Goal: Task Accomplishment & Management: Use online tool/utility

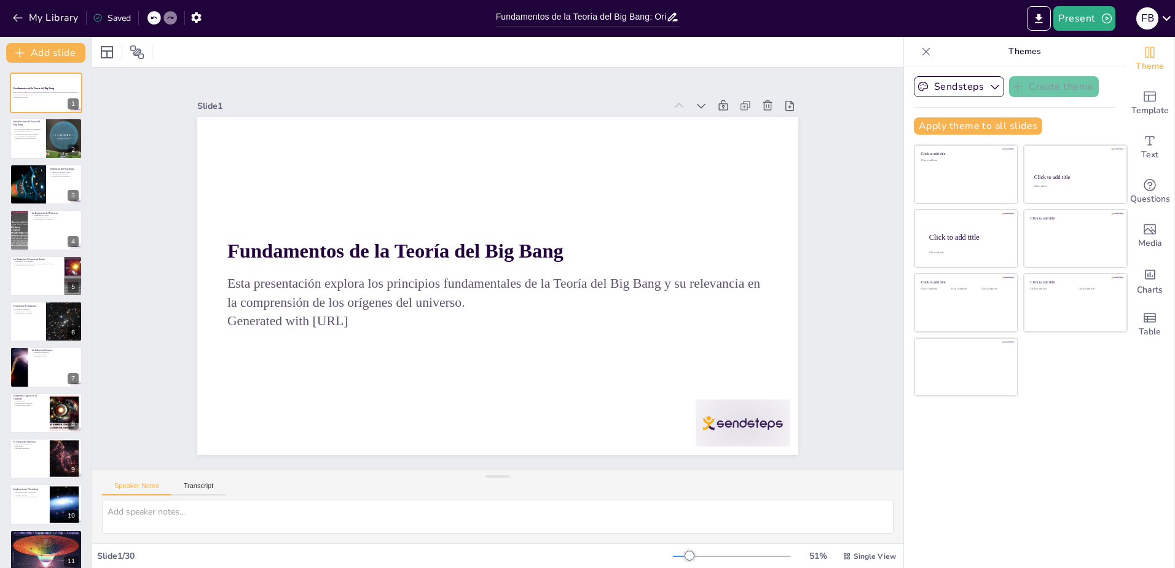
click at [36, 415] on div at bounding box center [46, 413] width 72 height 41
checkbox input "true"
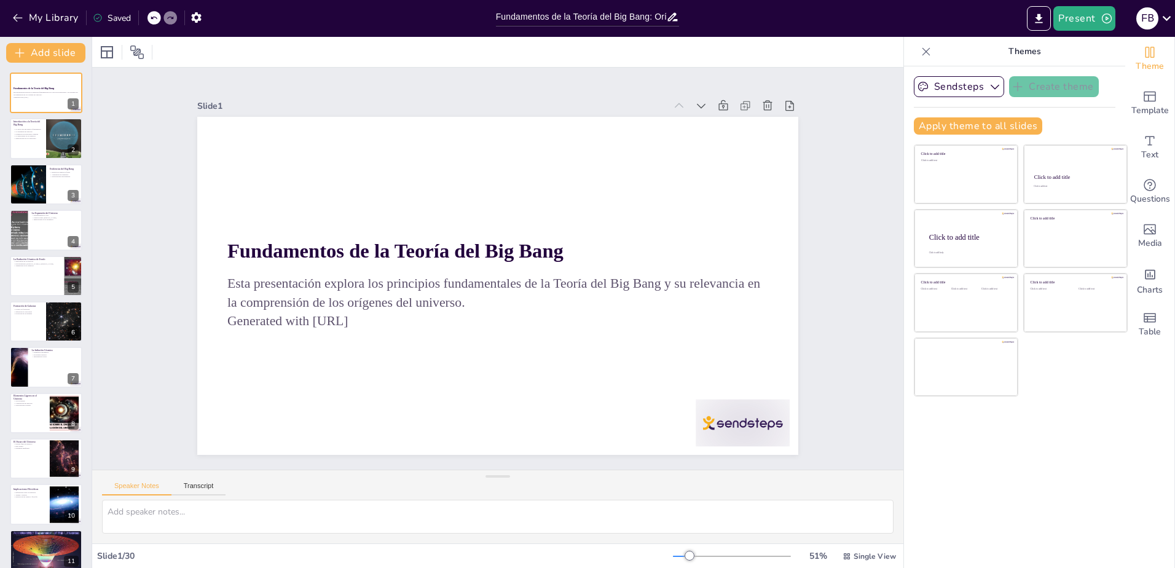
checkbox input "true"
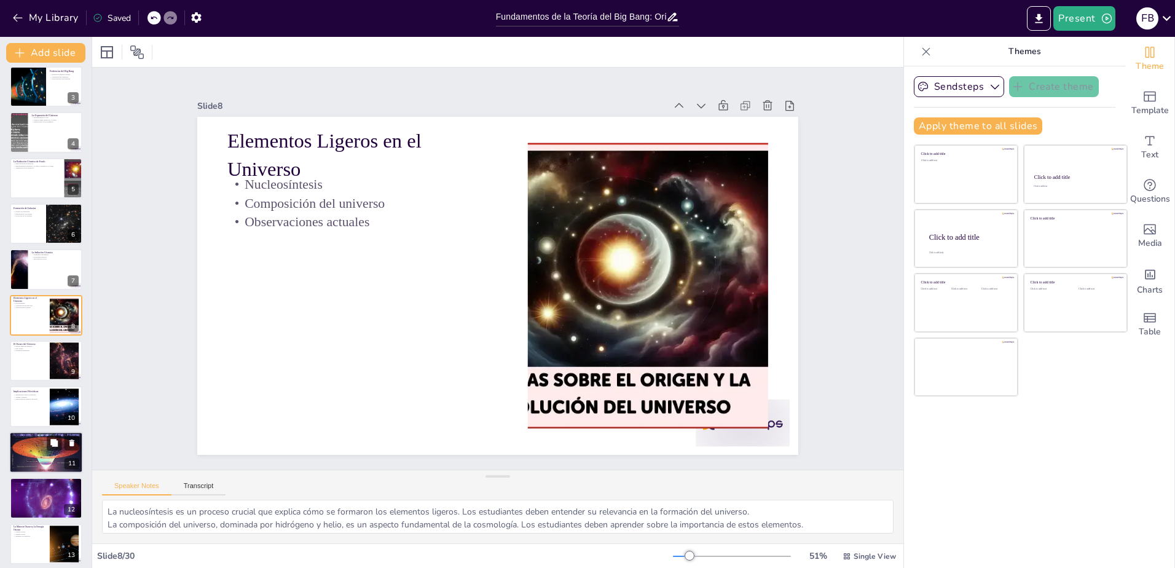
checkbox input "true"
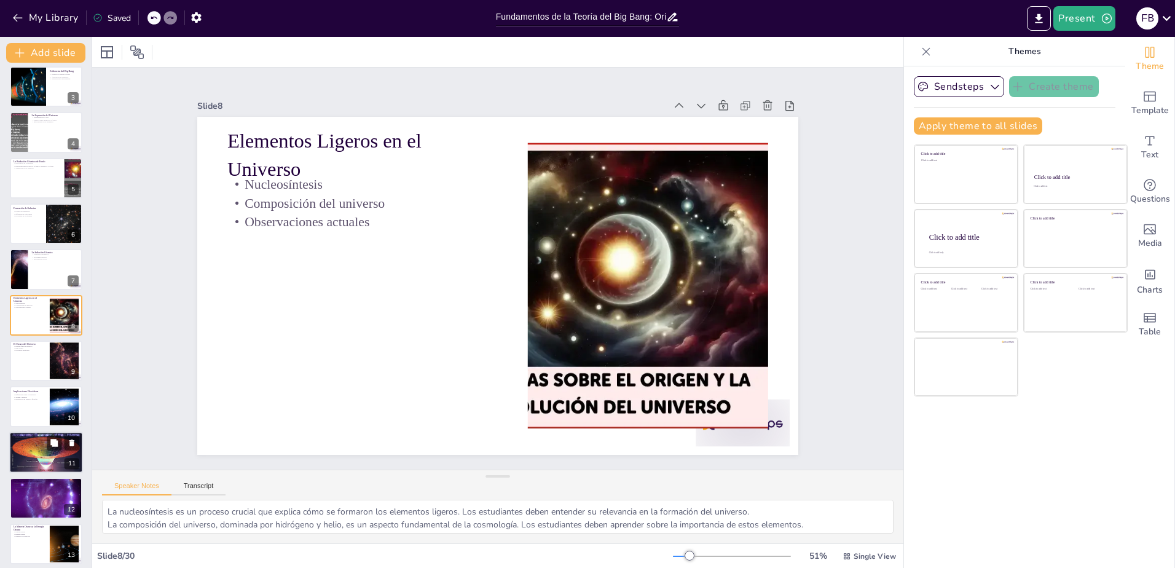
checkbox input "true"
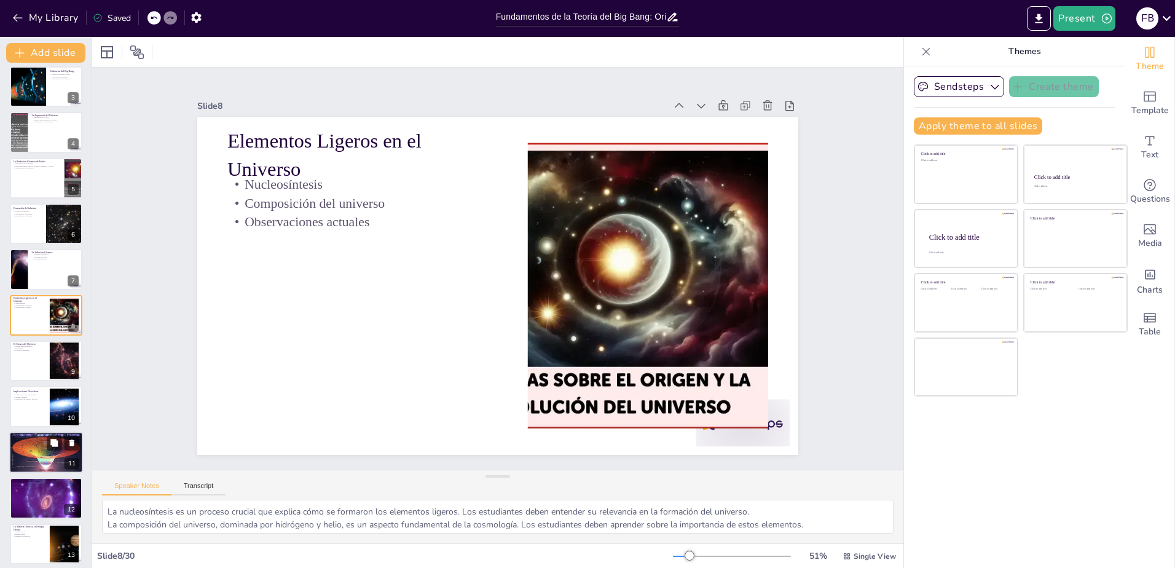
checkbox input "true"
click at [36, 457] on div at bounding box center [46, 452] width 74 height 42
checkbox input "true"
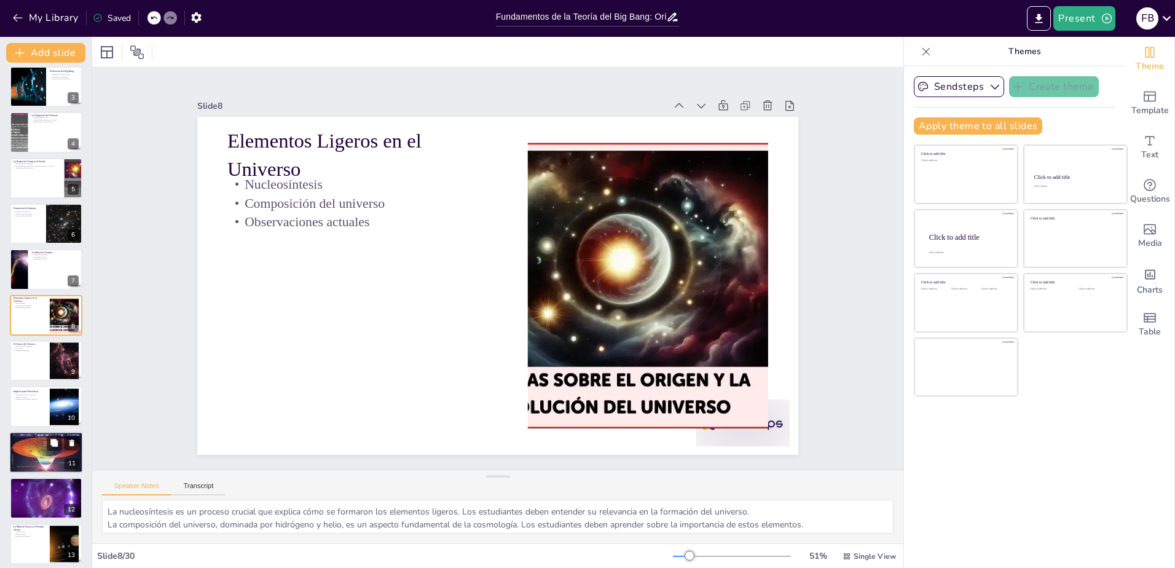
checkbox input "true"
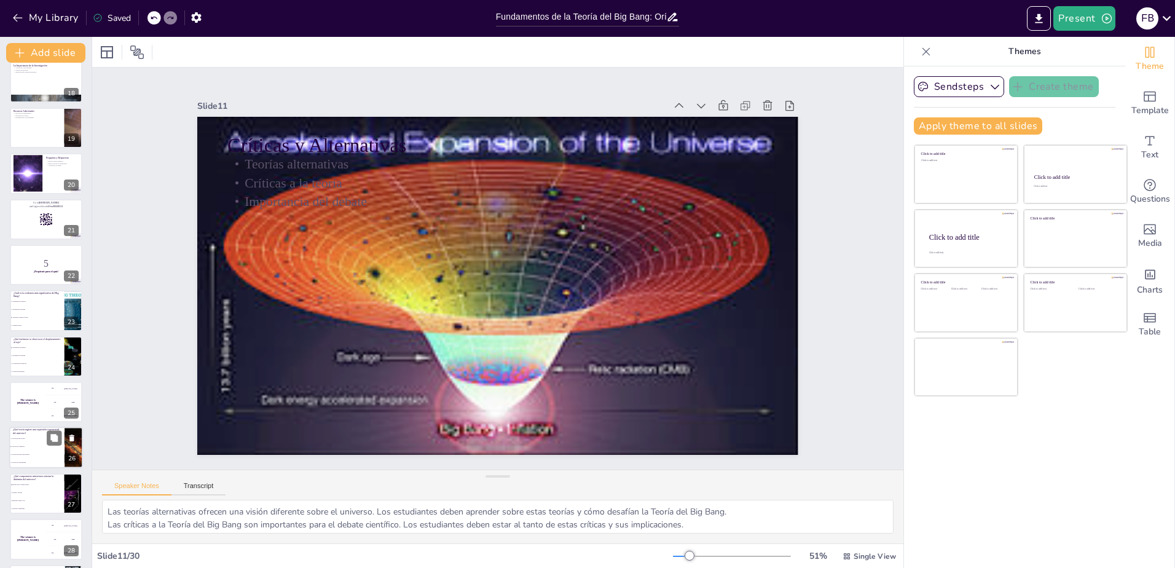
checkbox input "true"
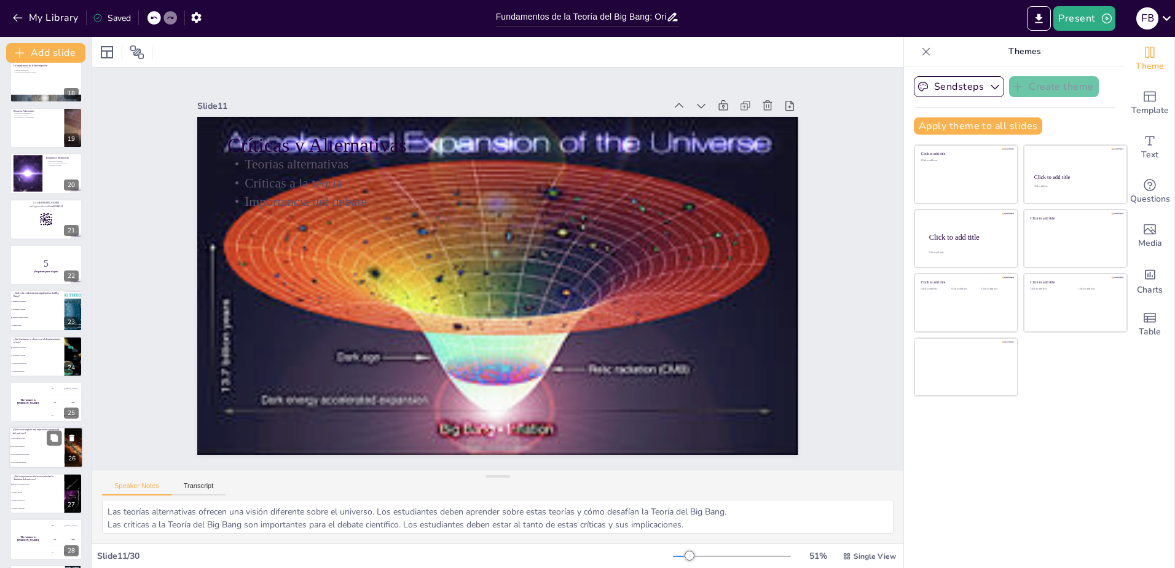
checkbox input "true"
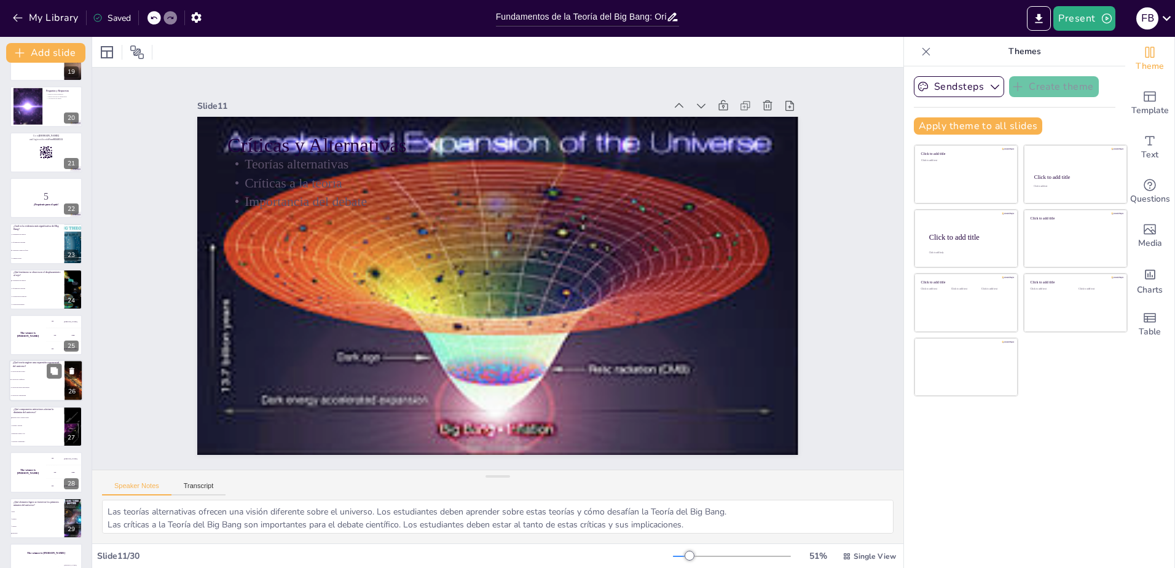
scroll to position [880, 0]
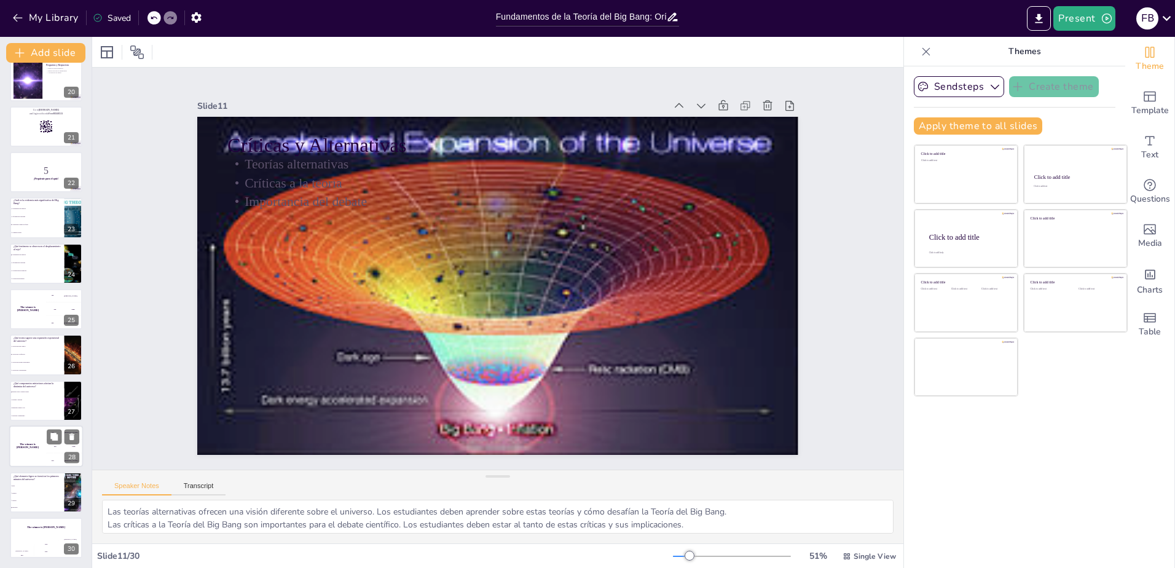
checkbox input "true"
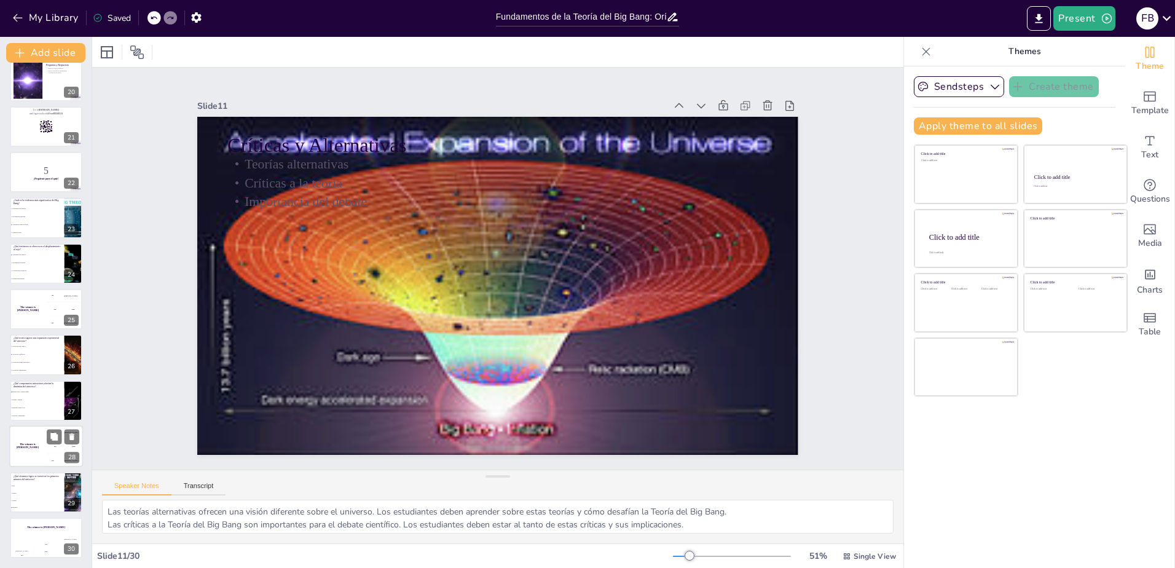
checkbox input "true"
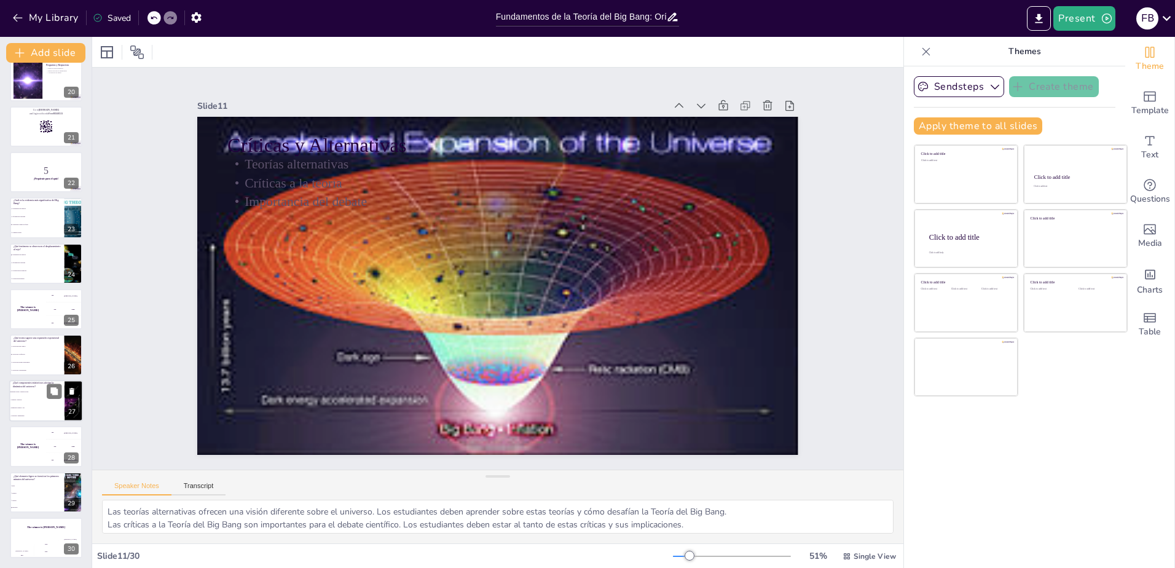
checkbox input "true"
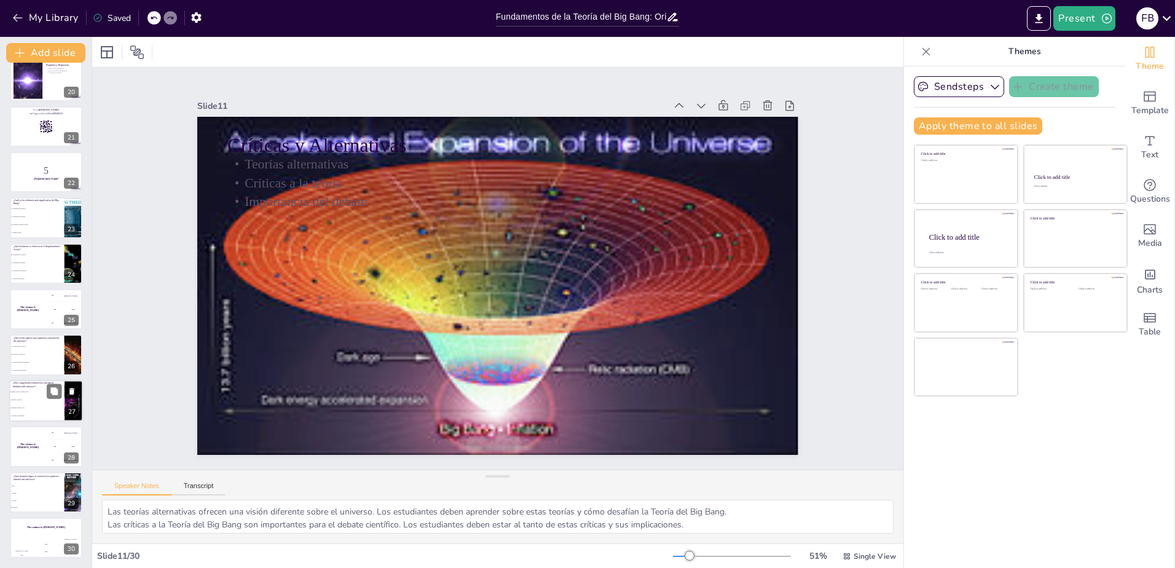
checkbox input "true"
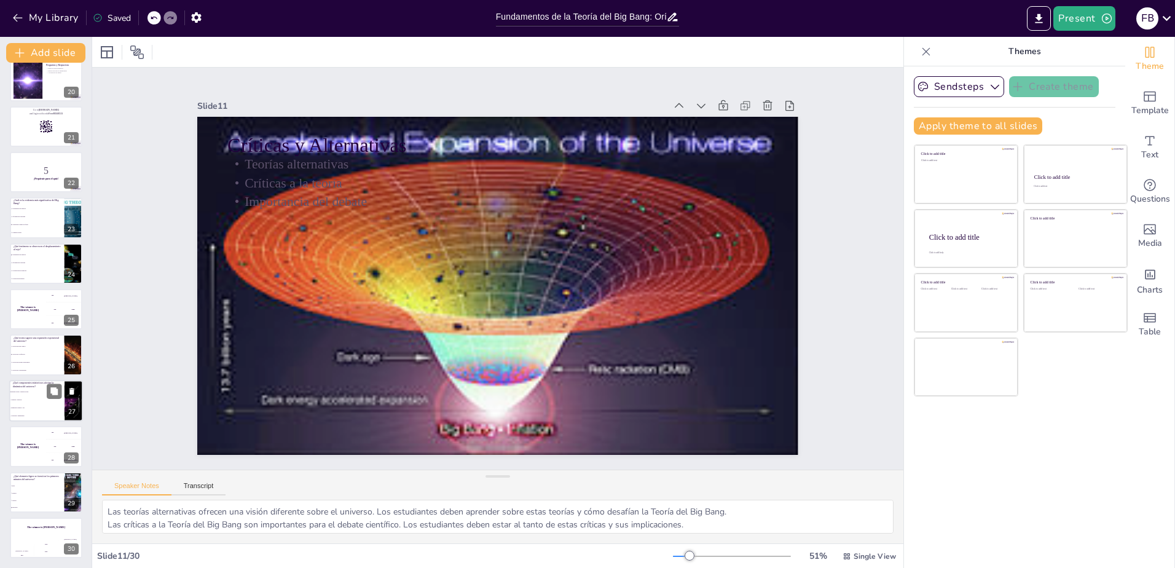
checkbox input "true"
click at [29, 401] on li "Galaxias y estrellas" at bounding box center [36, 400] width 55 height 8
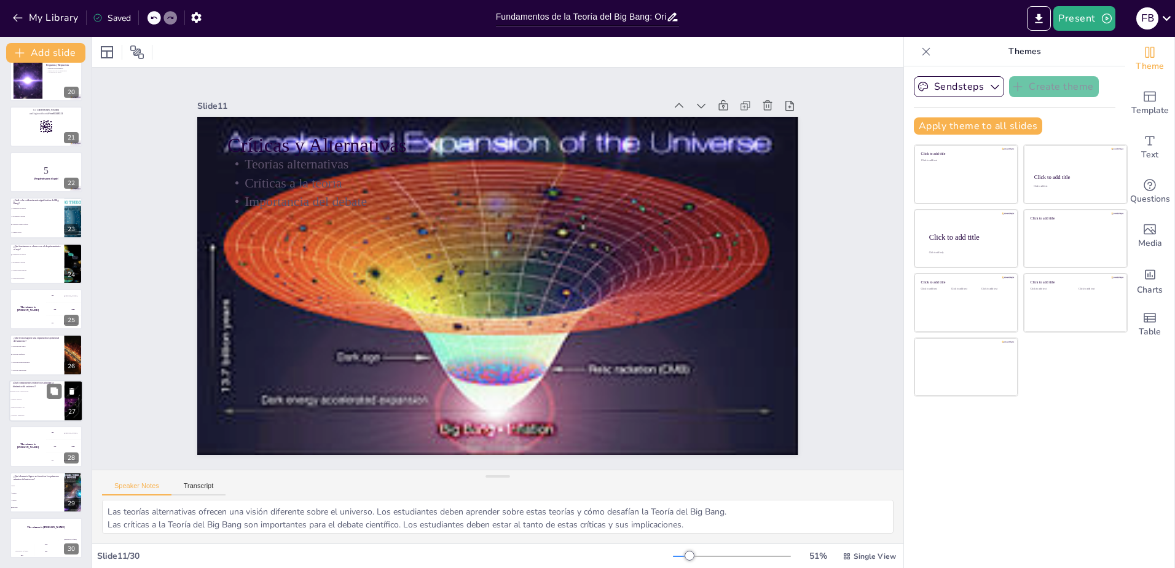
checkbox input "true"
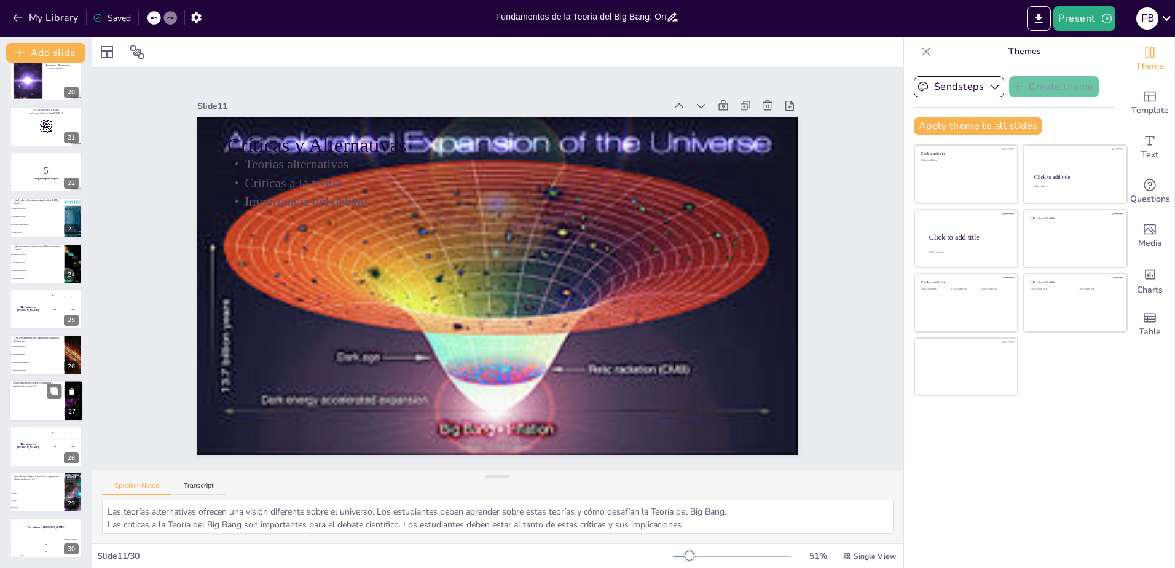
checkbox input "true"
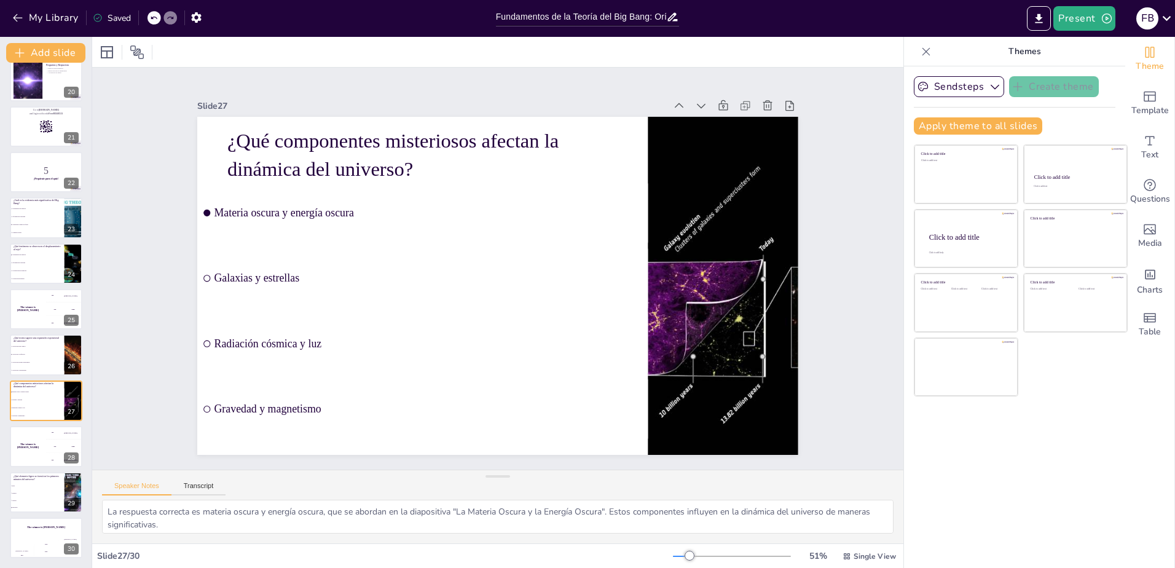
checkbox input "true"
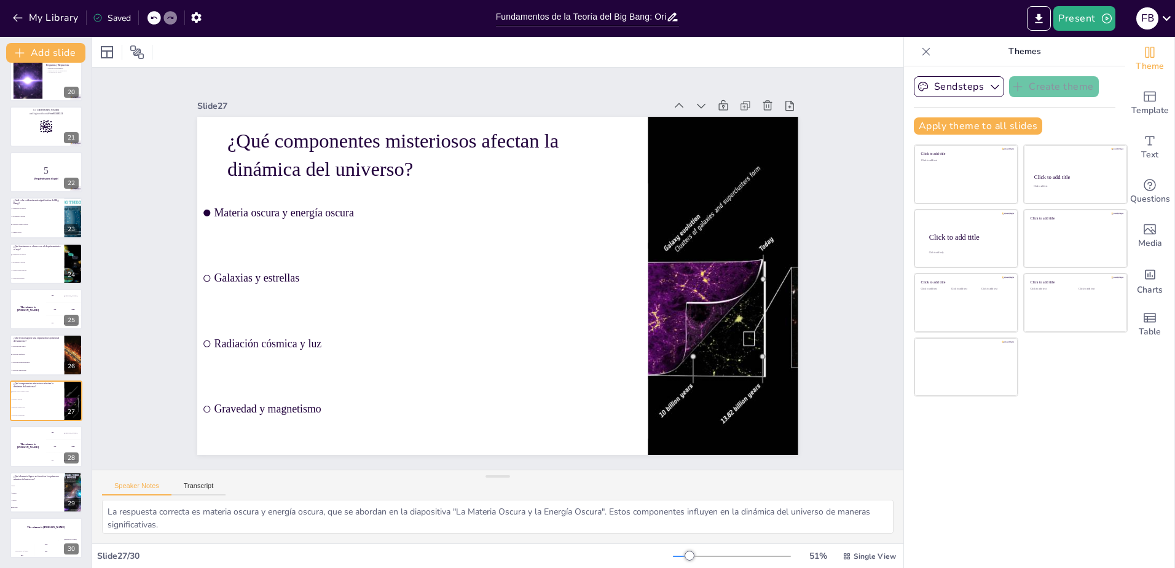
checkbox input "true"
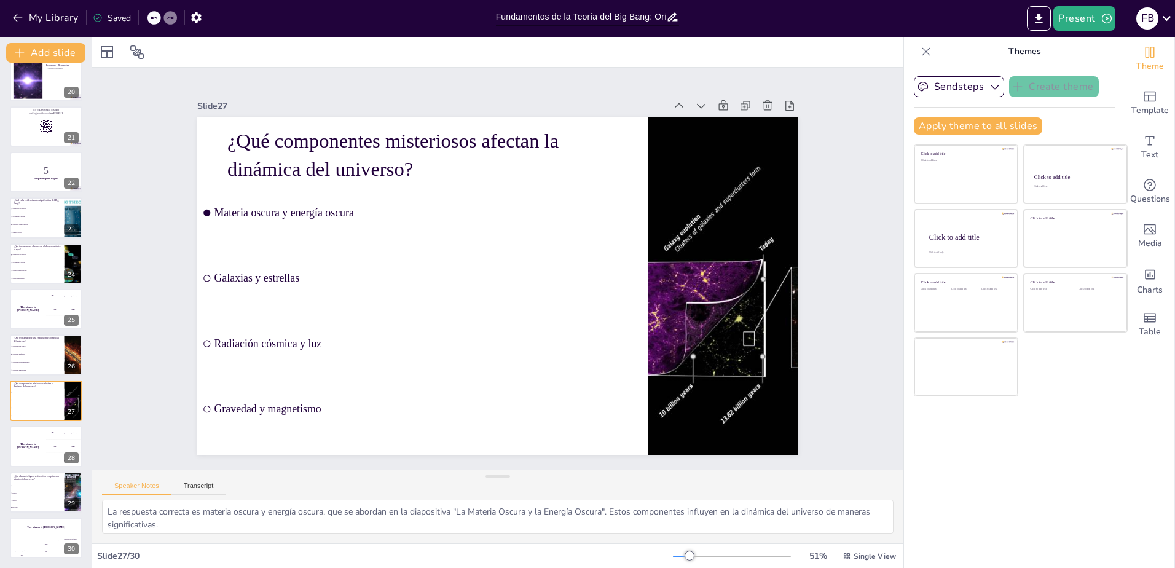
checkbox input "true"
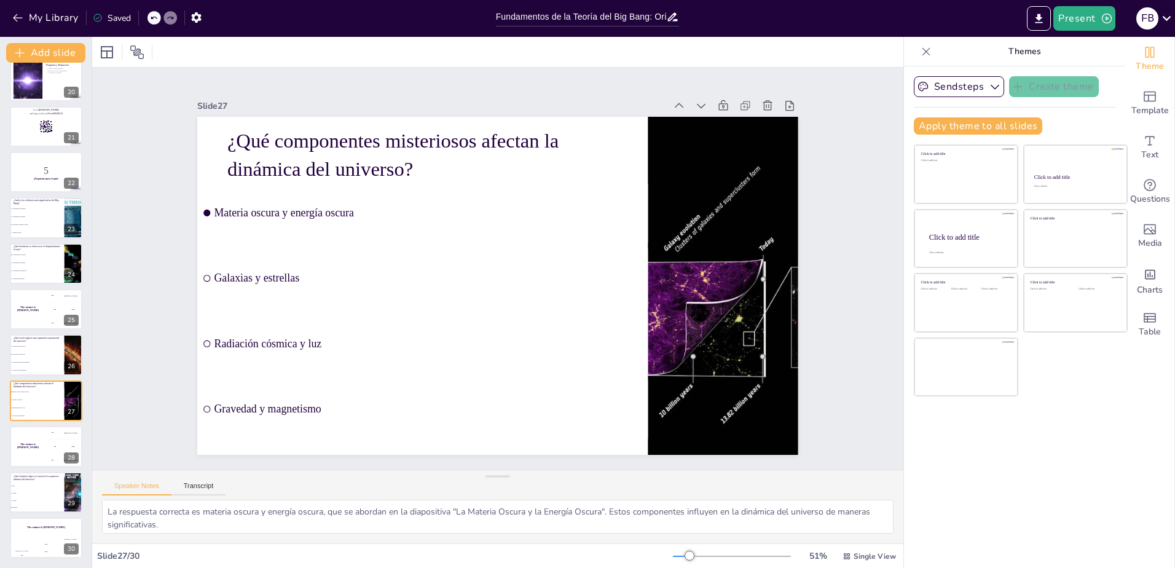
checkbox input "true"
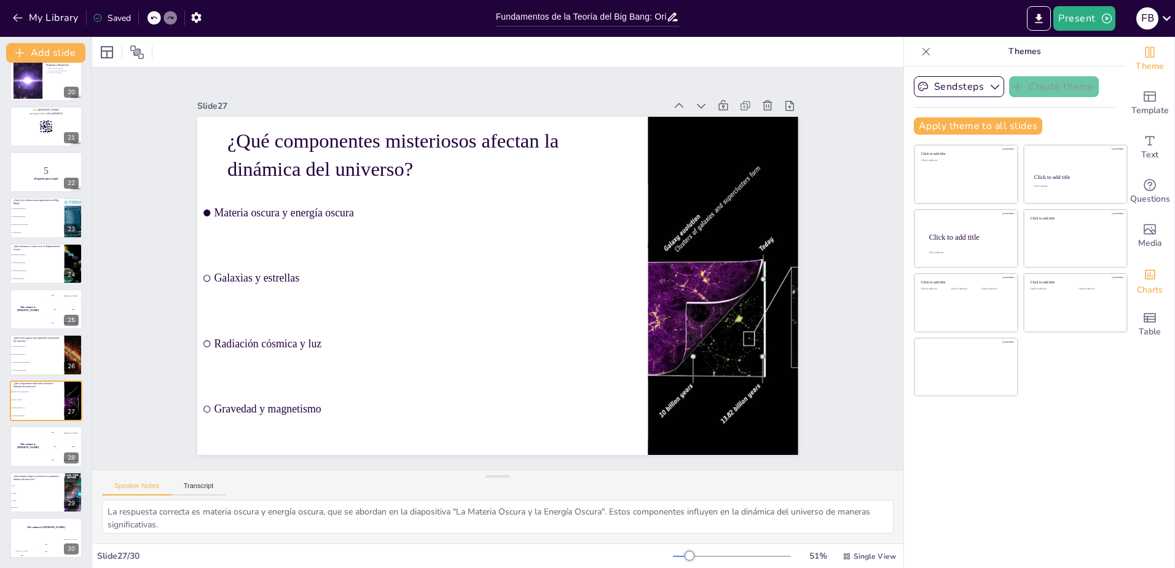
checkbox input "true"
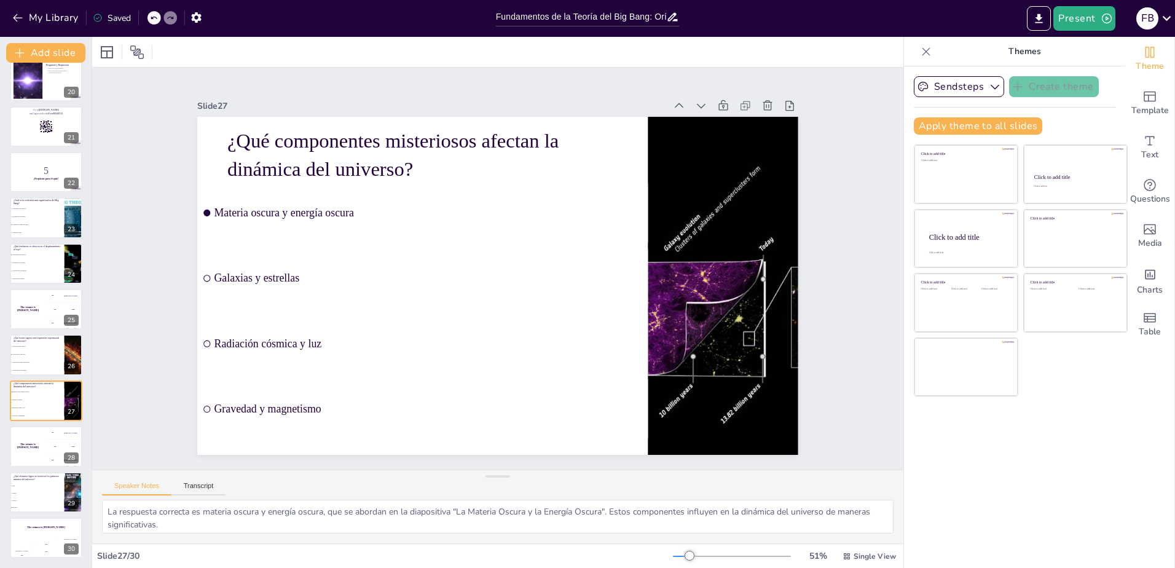
checkbox input "true"
